Goal: Task Accomplishment & Management: Complete application form

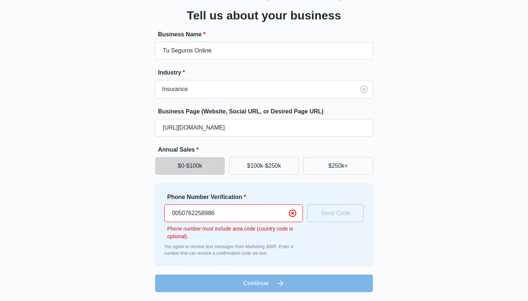
scroll to position [46, 0]
type input "Tu Seguros Online"
click at [188, 213] on input "0050762258986" at bounding box center [233, 213] width 139 height 18
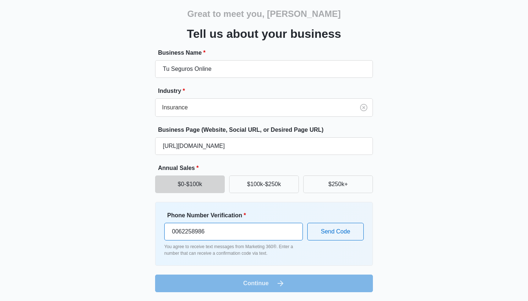
scroll to position [28, 0]
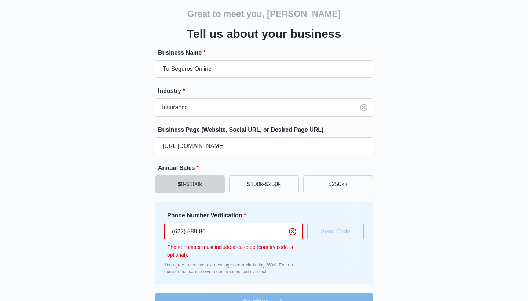
click at [260, 227] on input "(622) 589-86" at bounding box center [233, 232] width 139 height 18
click at [177, 231] on input "(562) 258-986" at bounding box center [233, 232] width 139 height 18
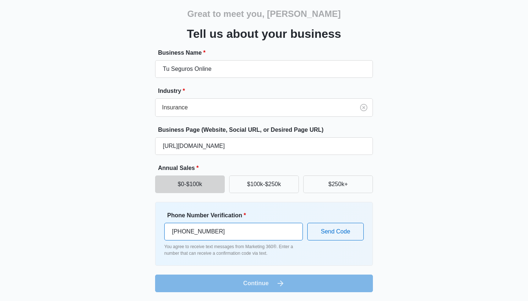
click at [181, 233] on input "[PHONE_NUMBER]" at bounding box center [233, 232] width 139 height 18
type input "50762258986"
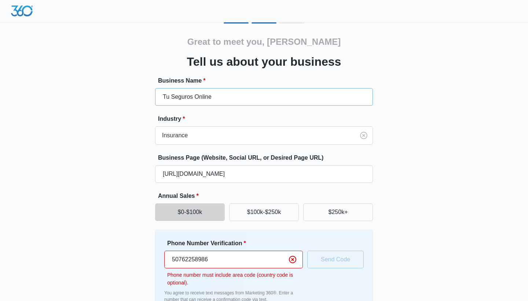
scroll to position [0, 0]
